Goal: Find specific page/section: Find specific page/section

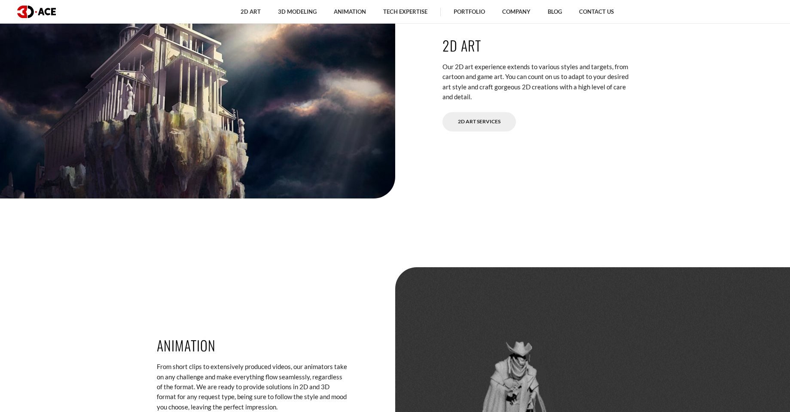
scroll to position [1547, 0]
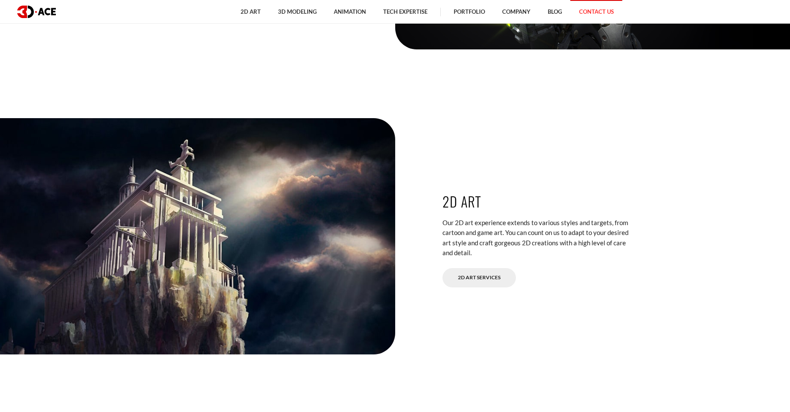
click at [604, 10] on link "Contact Us" at bounding box center [597, 12] width 52 height 24
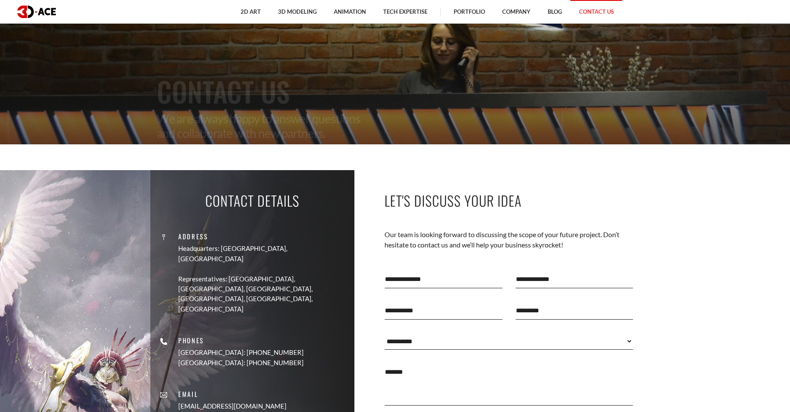
scroll to position [172, 0]
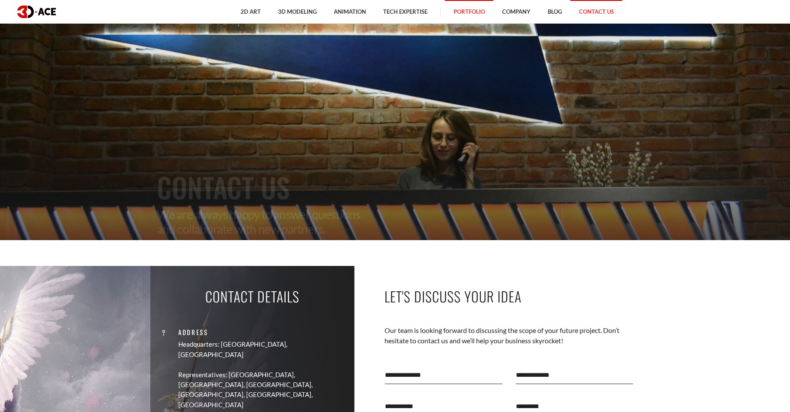
click at [476, 10] on link "Portfolio" at bounding box center [469, 12] width 49 height 24
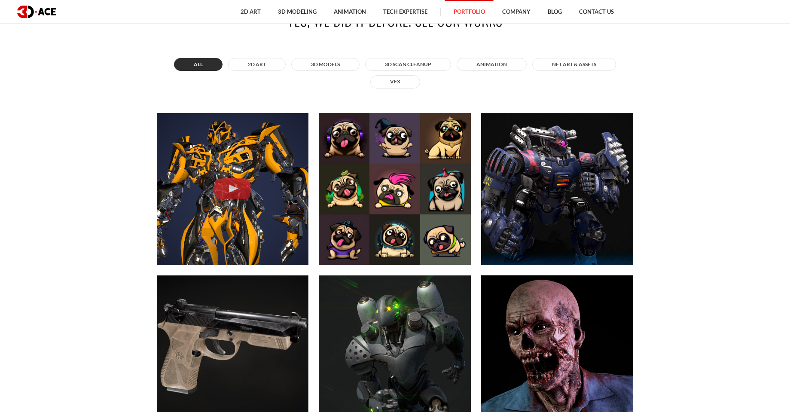
scroll to position [473, 0]
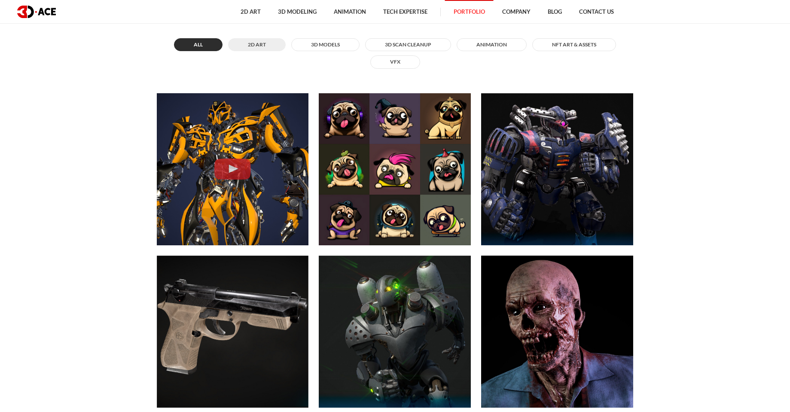
click at [261, 46] on button "2D ART" at bounding box center [257, 44] width 58 height 13
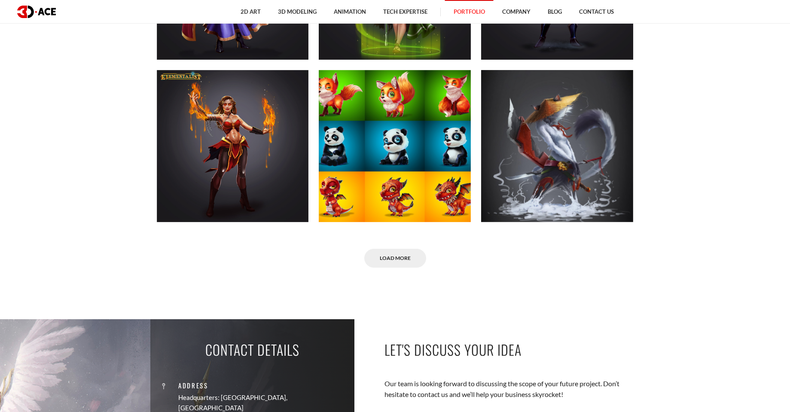
scroll to position [688, 0]
